Goal: Information Seeking & Learning: Learn about a topic

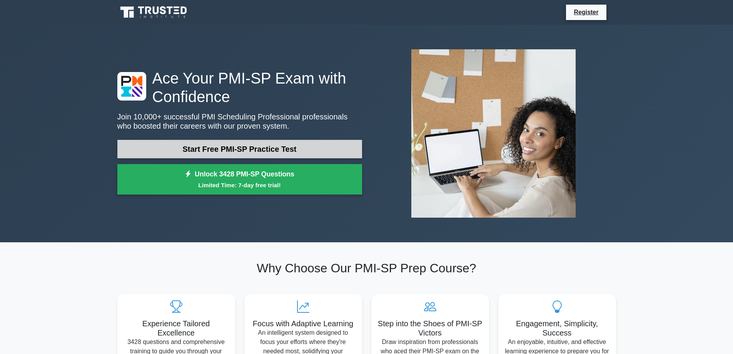
click at [283, 150] on link "Start Free PMI-SP Practice Test" at bounding box center [239, 149] width 245 height 18
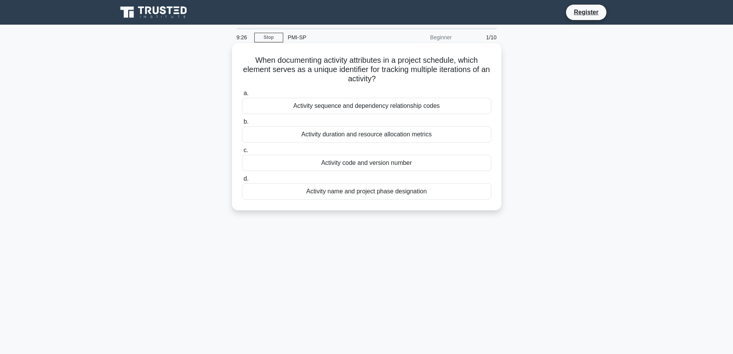
click at [382, 193] on div "Activity name and project phase designation" at bounding box center [366, 191] width 249 height 16
click at [242, 181] on input "d. Activity name and project phase designation" at bounding box center [242, 178] width 0 height 5
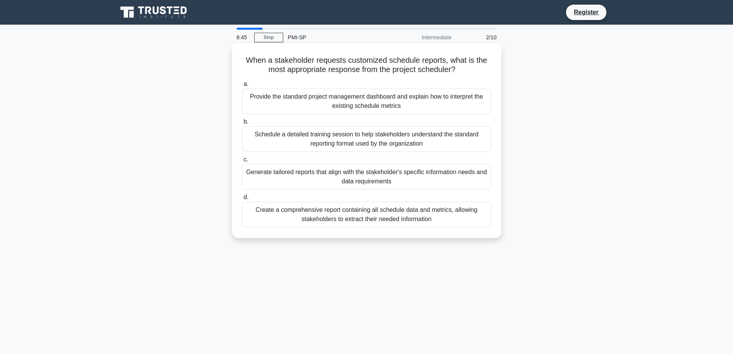
click at [391, 179] on div "Generate tailored reports that align with the stakeholder's specific informatio…" at bounding box center [366, 176] width 249 height 25
click at [242, 162] on input "c. Generate tailored reports that align with the stakeholder's specific informa…" at bounding box center [242, 159] width 0 height 5
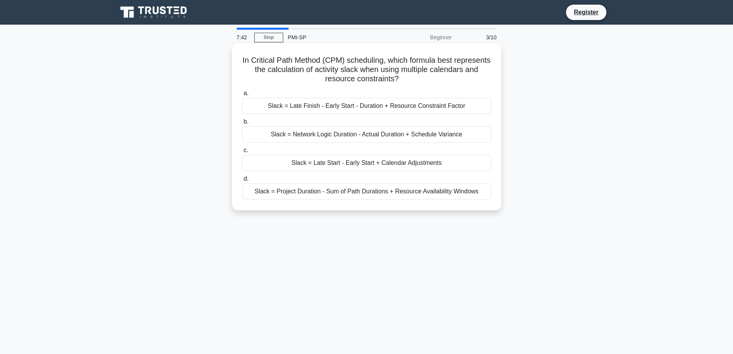
click at [454, 107] on div "Slack = Late Finish - Early Start - Duration + Resource Constraint Factor" at bounding box center [366, 106] width 249 height 16
click at [307, 107] on div "Slack = Late Finish - Early Start - Duration + Resource Constraint Factor" at bounding box center [366, 106] width 249 height 16
click at [242, 96] on input "a. Slack = Late Finish - Early Start - Duration + Resource Constraint Factor" at bounding box center [242, 93] width 0 height 5
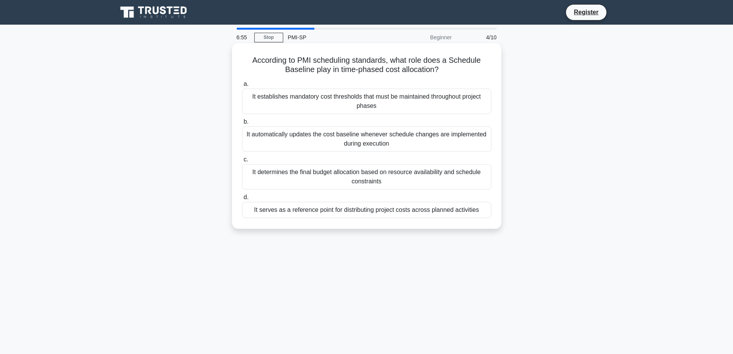
click at [353, 211] on div "It serves as a reference point for distributing project costs across planned ac…" at bounding box center [366, 210] width 249 height 16
click at [242, 200] on input "d. It serves as a reference point for distributing project costs across planned…" at bounding box center [242, 197] width 0 height 5
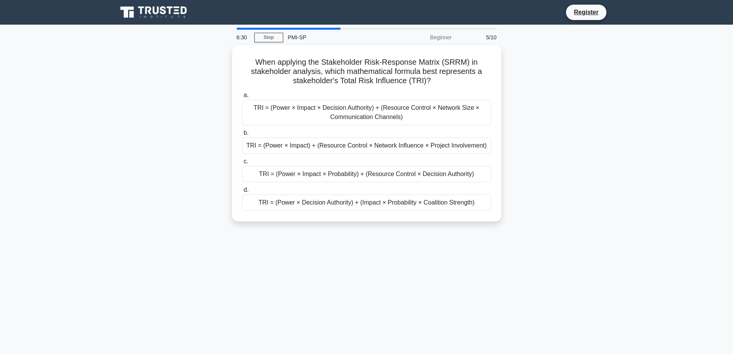
drag, startPoint x: 470, startPoint y: 116, endPoint x: 534, endPoint y: 83, distance: 72.3
click at [534, 83] on div "When applying the Stakeholder Risk-Response Matrix (SRRM) in stakeholder analys…" at bounding box center [367, 138] width 508 height 186
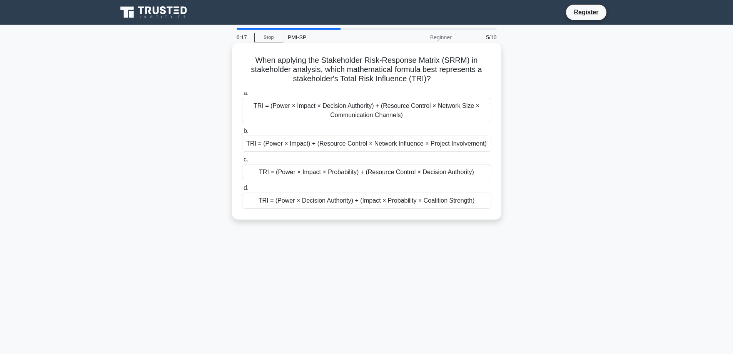
click at [410, 173] on div "TRI = (Power × Impact × Probability) + (Resource Control × Decision Authority)" at bounding box center [366, 172] width 249 height 16
click at [242, 162] on input "c. TRI = (Power × Impact × Probability) + (Resource Control × Decision Authorit…" at bounding box center [242, 159] width 0 height 5
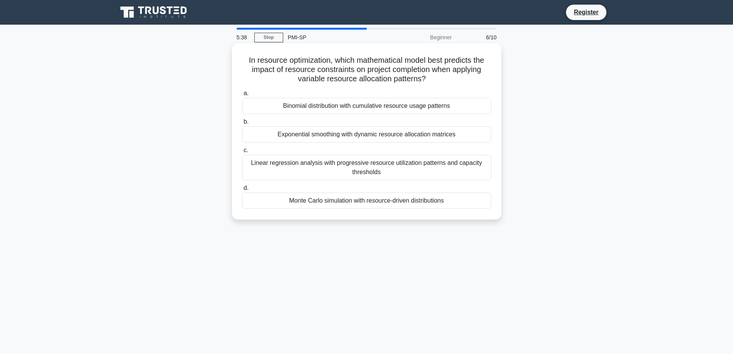
click at [299, 105] on div "Binomial distribution with cumulative resource usage patterns" at bounding box center [366, 106] width 249 height 16
click at [242, 96] on input "a. Binomial distribution with cumulative resource usage patterns" at bounding box center [242, 93] width 0 height 5
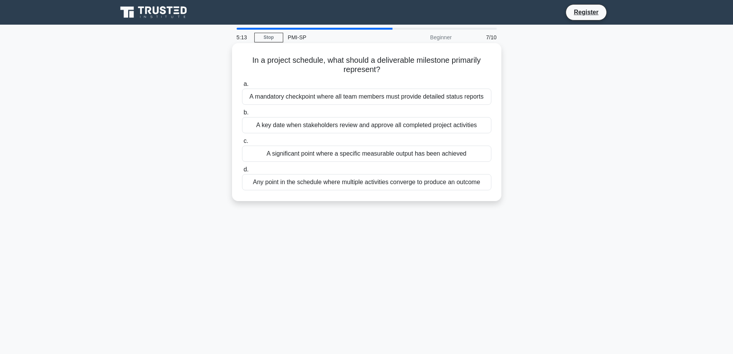
click at [334, 157] on div "A significant point where a specific measurable output has been achieved" at bounding box center [366, 153] width 249 height 16
click at [242, 144] on input "c. A significant point where a specific measurable output has been achieved" at bounding box center [242, 141] width 0 height 5
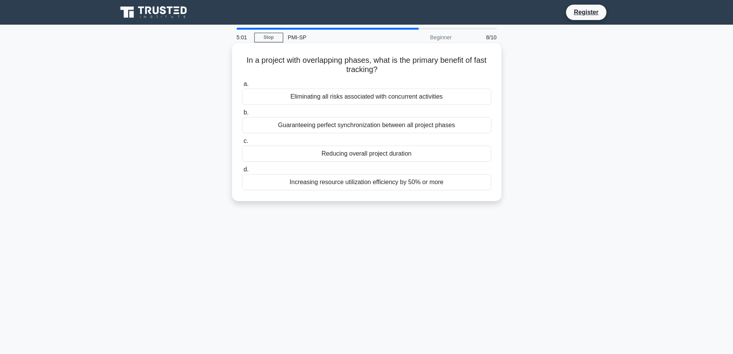
click at [328, 157] on div "Reducing overall project duration" at bounding box center [366, 153] width 249 height 16
click at [242, 144] on input "c. Reducing overall project duration" at bounding box center [242, 141] width 0 height 5
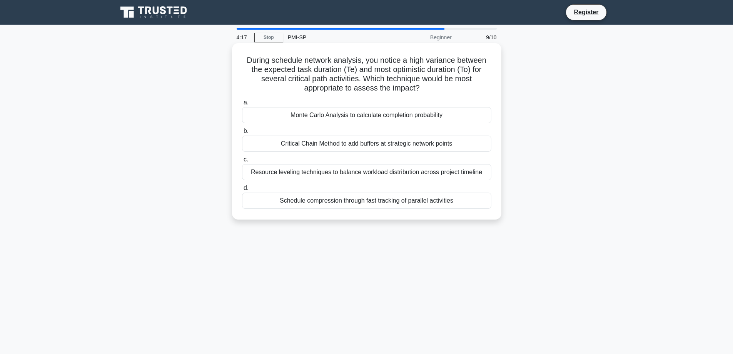
click at [329, 140] on div "Critical Chain Method to add buffers at strategic network points" at bounding box center [366, 143] width 249 height 16
click at [242, 134] on input "b. Critical Chain Method to add buffers at strategic network points" at bounding box center [242, 131] width 0 height 5
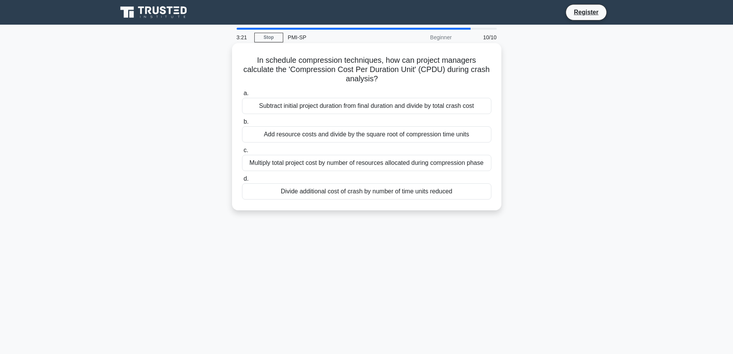
click at [329, 103] on div "Subtract initial project duration from final duration and divide by total crash…" at bounding box center [366, 106] width 249 height 16
click at [242, 96] on input "a. Subtract initial project duration from final duration and divide by total cr…" at bounding box center [242, 93] width 0 height 5
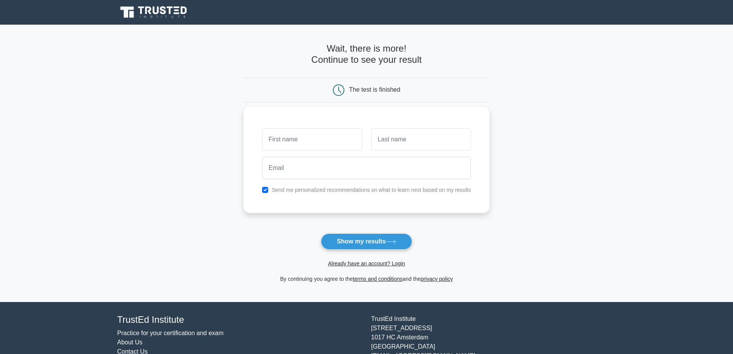
click at [332, 193] on label "Send me personalized recommendations on what to learn next based on my results" at bounding box center [371, 190] width 199 height 6
click at [333, 192] on label "Send me personalized recommendations on what to learn next based on my results" at bounding box center [371, 190] width 199 height 6
click at [264, 191] on input "checkbox" at bounding box center [265, 190] width 6 height 6
checkbox input "false"
click at [381, 244] on button "Show my results" at bounding box center [366, 241] width 91 height 16
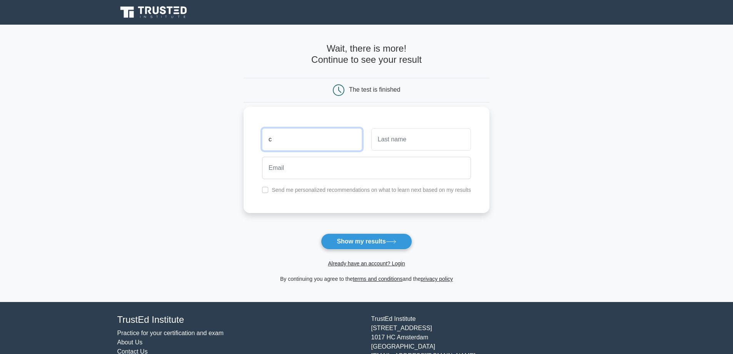
type input "c"
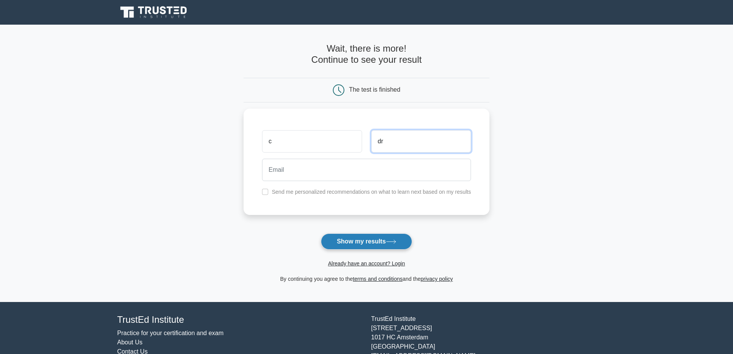
type input "dr"
click at [403, 242] on button "Show my results" at bounding box center [366, 241] width 91 height 16
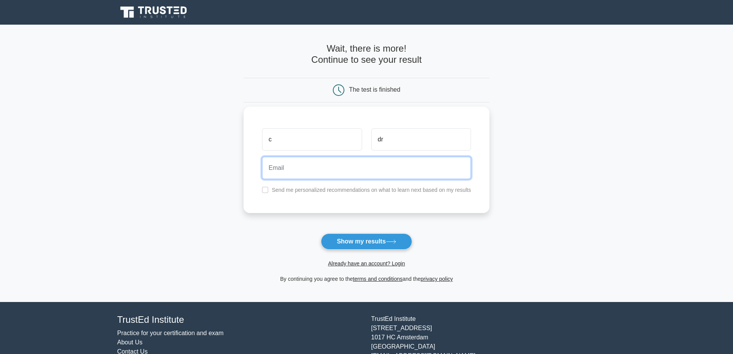
click at [342, 169] on input "email" at bounding box center [366, 168] width 209 height 22
type input "cd@cd.vd"
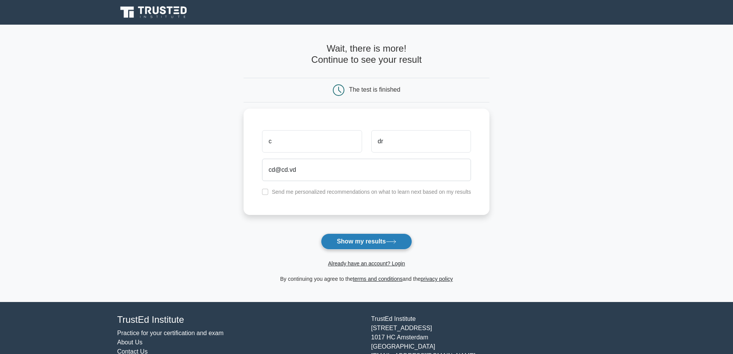
click at [378, 238] on button "Show my results" at bounding box center [366, 241] width 91 height 16
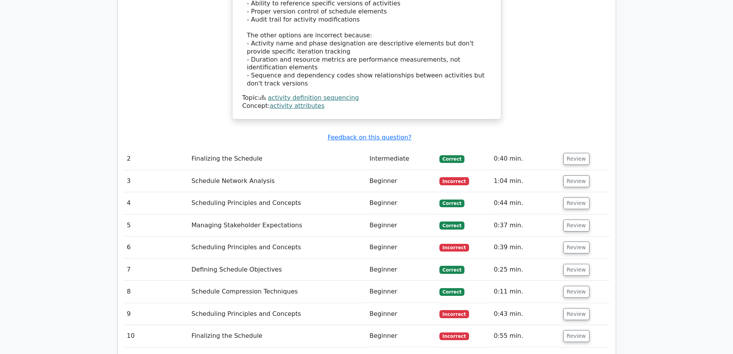
scroll to position [972, 0]
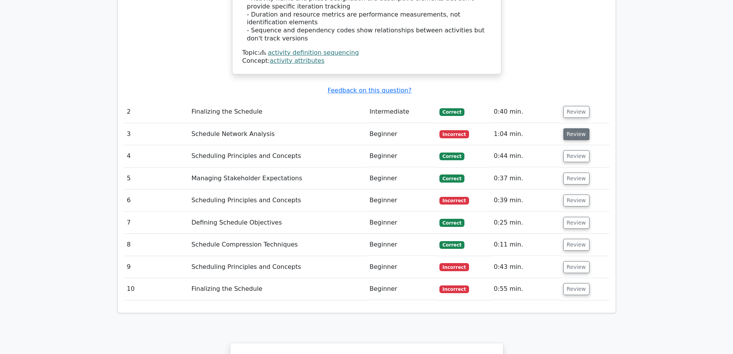
click at [577, 128] on button "Review" at bounding box center [577, 134] width 26 height 12
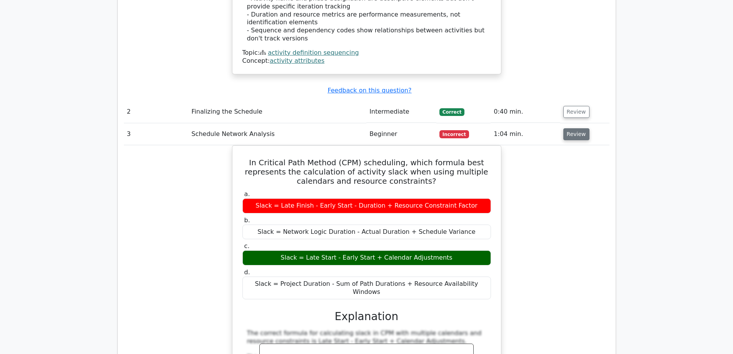
click at [577, 128] on button "Review" at bounding box center [577, 134] width 26 height 12
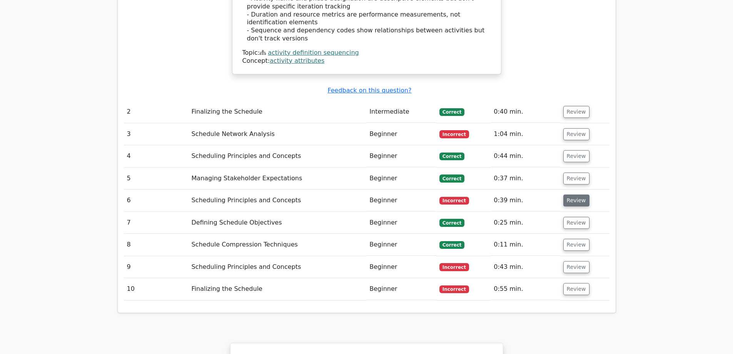
click at [574, 194] on button "Review" at bounding box center [577, 200] width 26 height 12
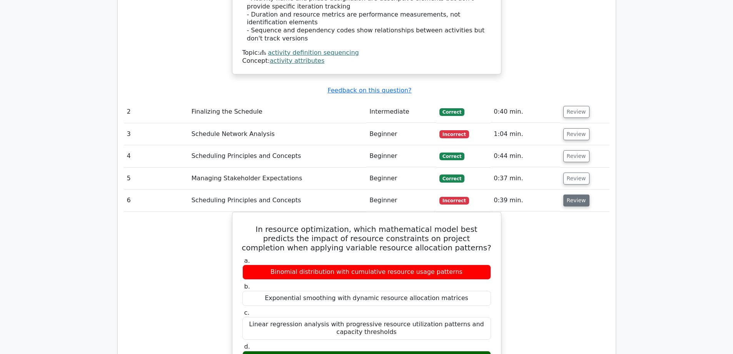
click at [574, 194] on button "Review" at bounding box center [577, 200] width 26 height 12
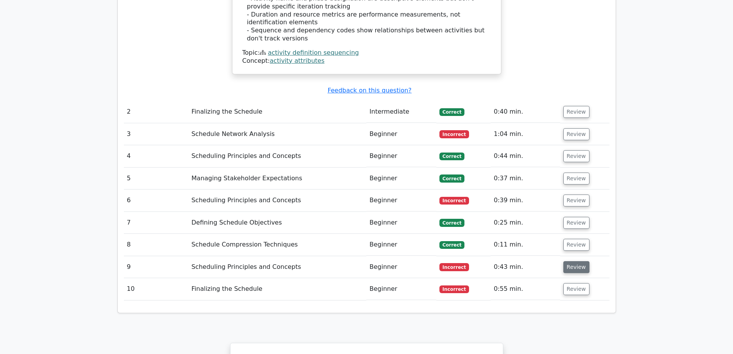
click at [576, 261] on button "Review" at bounding box center [577, 267] width 26 height 12
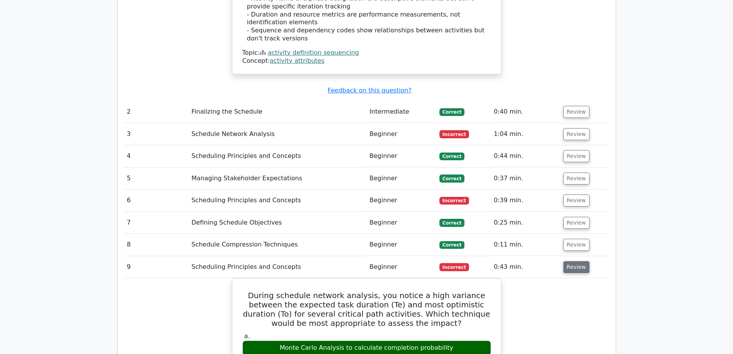
click at [576, 261] on button "Review" at bounding box center [577, 267] width 26 height 12
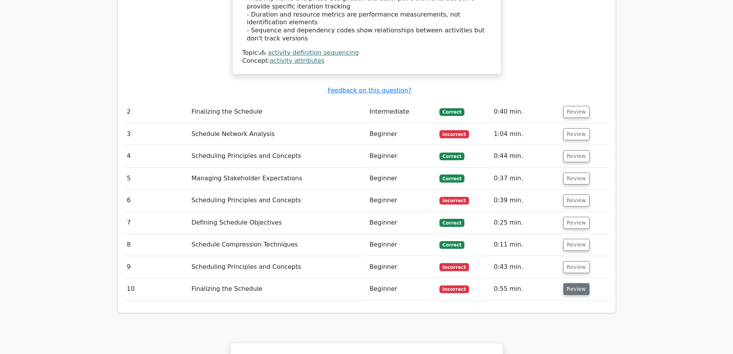
click at [579, 283] on button "Review" at bounding box center [577, 289] width 26 height 12
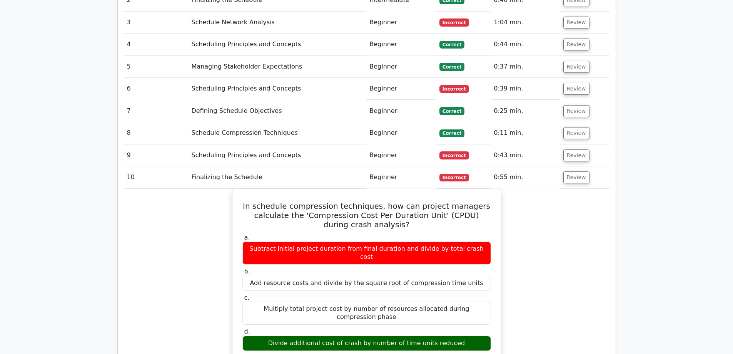
scroll to position [1087, 0]
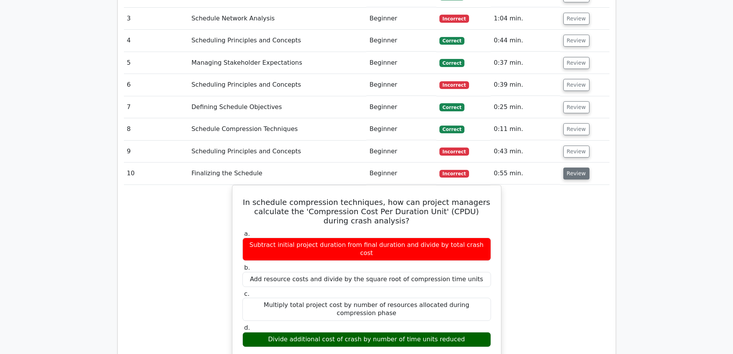
click at [575, 167] on button "Review" at bounding box center [577, 173] width 26 height 12
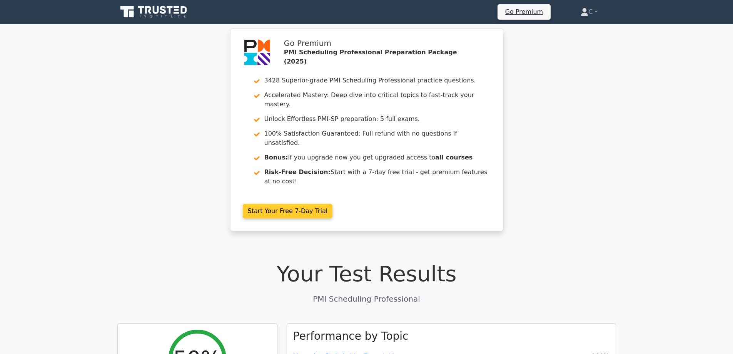
scroll to position [0, 0]
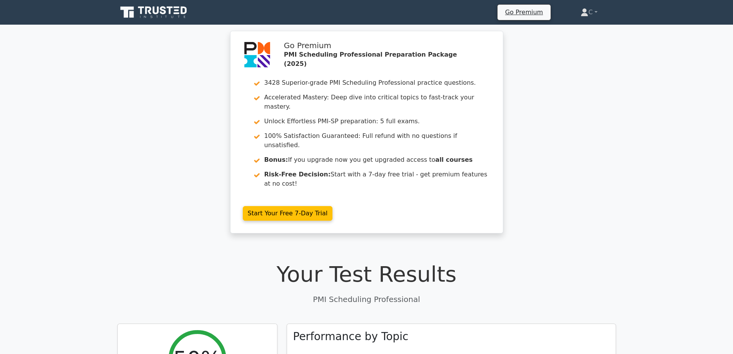
click at [156, 11] on icon at bounding box center [154, 12] width 74 height 15
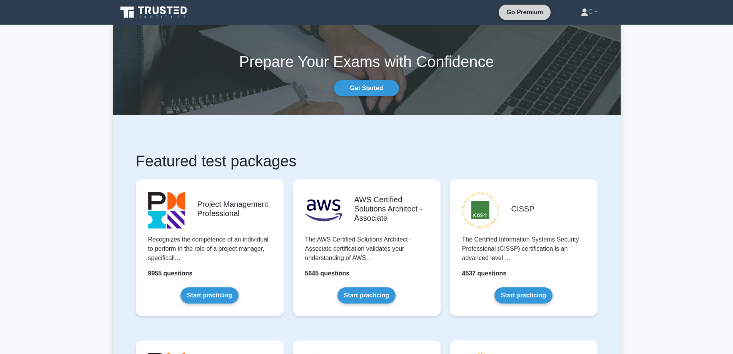
click at [522, 13] on link "Go Premium" at bounding box center [525, 12] width 46 height 10
